Goal: Download file/media

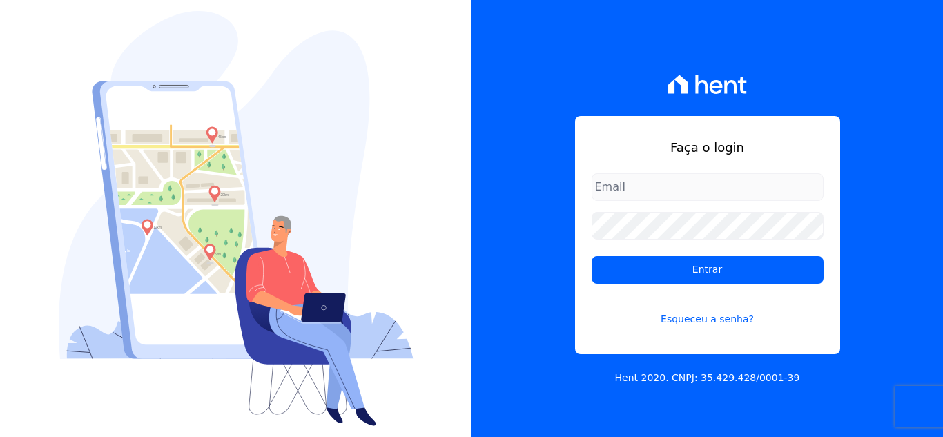
click at [617, 191] on input "email" at bounding box center [708, 187] width 232 height 28
type input "[PERSON_NAME][EMAIL_ADDRESS][PERSON_NAME][DOMAIN_NAME]"
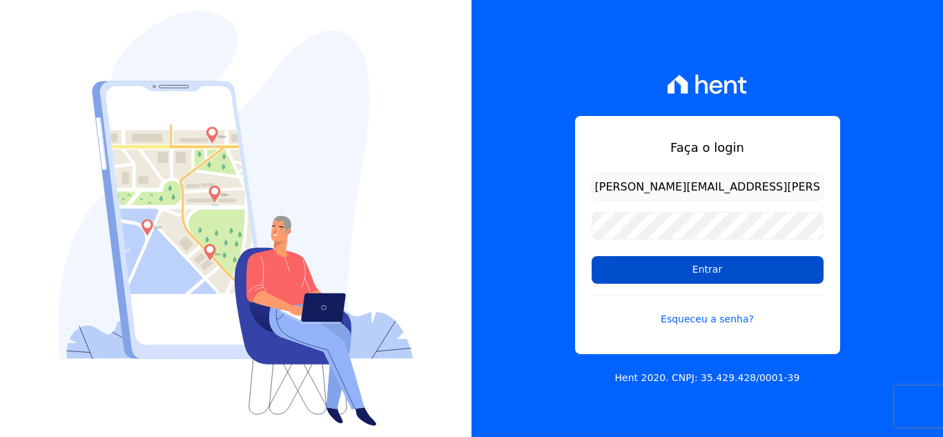
click at [650, 269] on input "Entrar" at bounding box center [708, 270] width 232 height 28
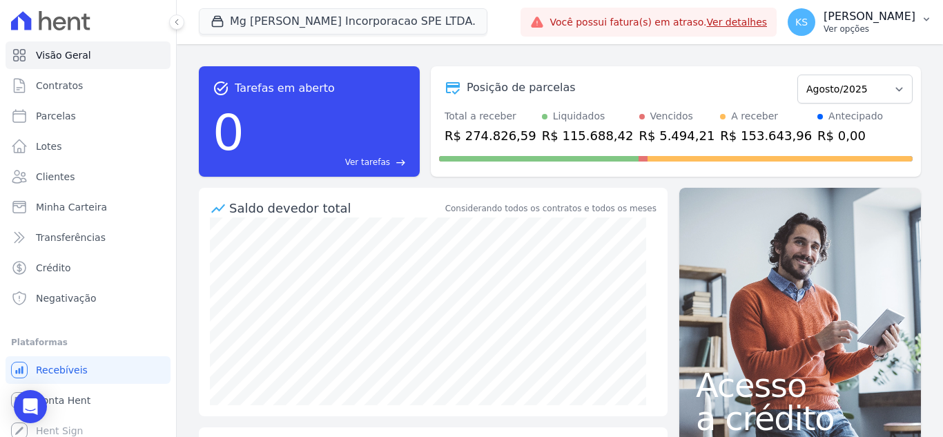
click at [889, 23] on p "Kelly Silva" at bounding box center [870, 17] width 92 height 14
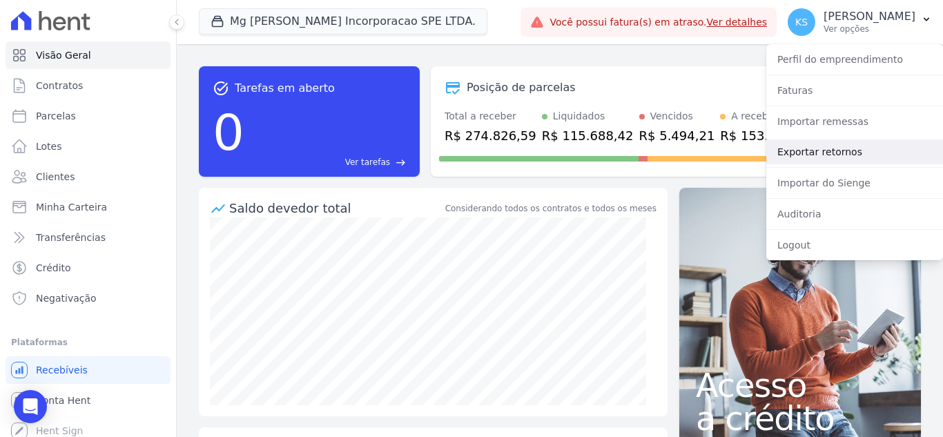
click at [809, 152] on link "Exportar retornos" at bounding box center [854, 151] width 177 height 25
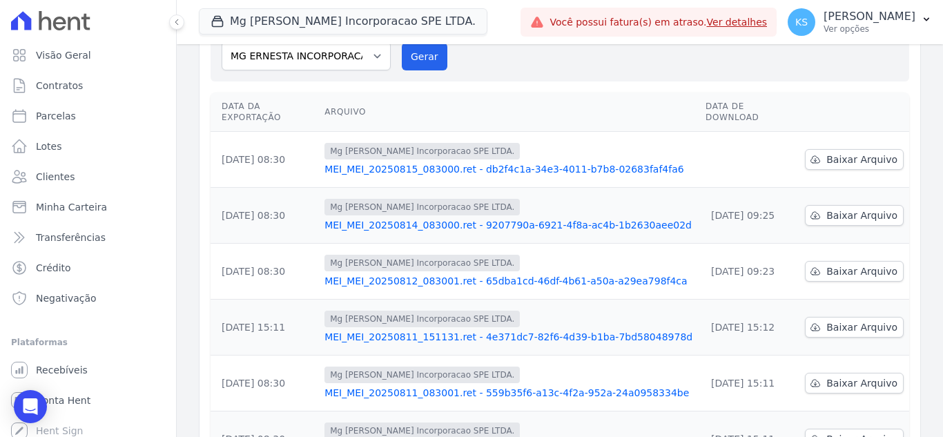
scroll to position [138, 0]
click at [848, 152] on span "Baixar Arquivo" at bounding box center [862, 159] width 71 height 14
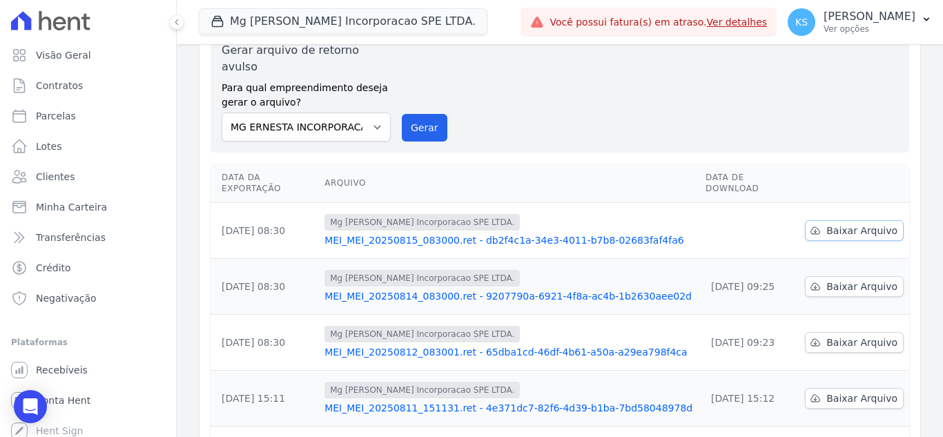
scroll to position [0, 0]
